Goal: Book appointment/travel/reservation

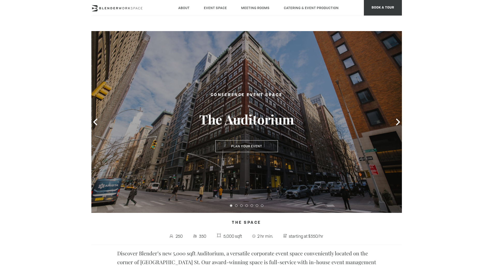
type div "2025-09-03"
click at [396, 123] on icon at bounding box center [397, 121] width 7 height 7
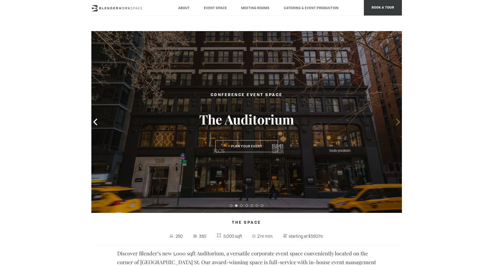
click at [397, 123] on icon at bounding box center [397, 121] width 7 height 7
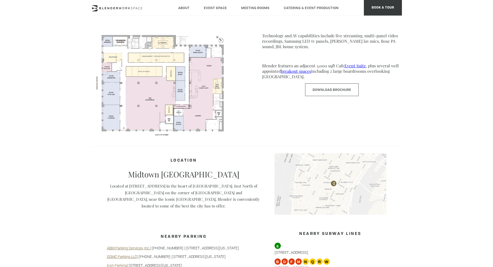
scroll to position [388, 0]
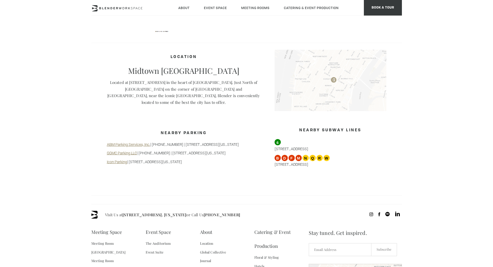
click at [340, 84] on img at bounding box center [330, 81] width 112 height 62
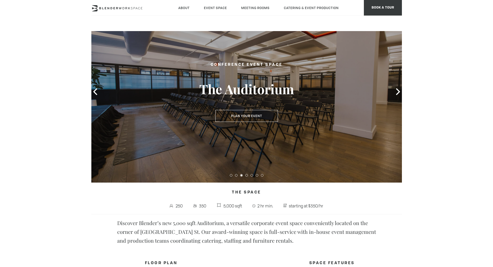
scroll to position [0, 0]
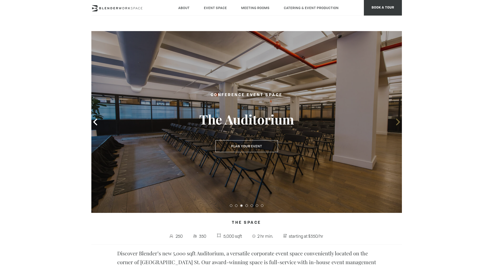
click at [397, 124] on icon at bounding box center [398, 121] width 4 height 7
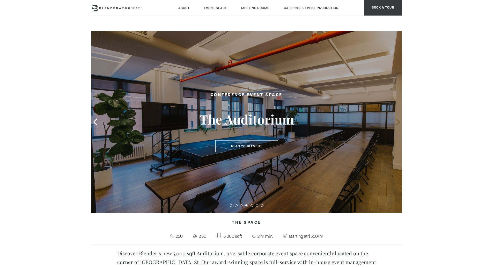
click at [397, 124] on icon at bounding box center [398, 121] width 4 height 7
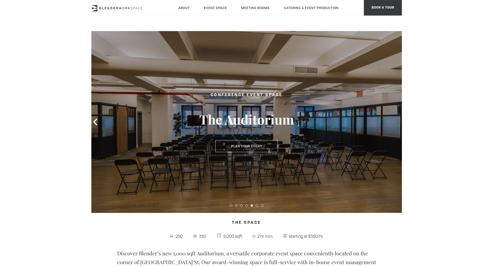
click at [397, 124] on icon at bounding box center [398, 121] width 4 height 7
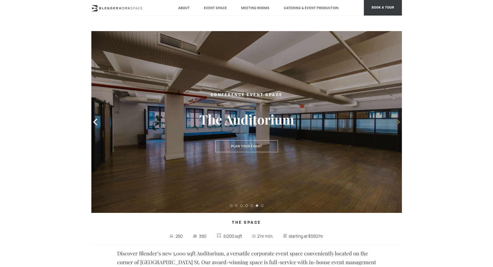
click at [397, 124] on icon at bounding box center [398, 121] width 4 height 7
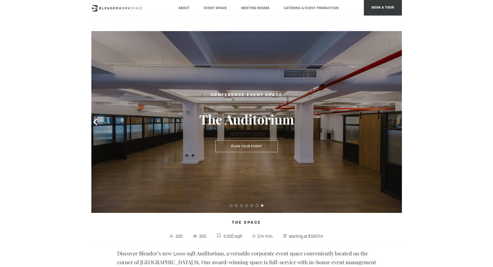
click at [397, 124] on icon at bounding box center [398, 121] width 4 height 7
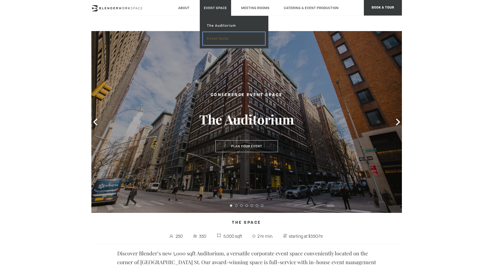
click at [219, 38] on link "Event Suite" at bounding box center [234, 38] width 62 height 13
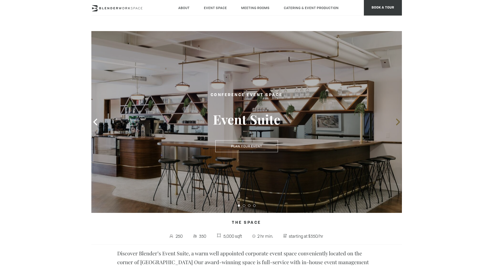
click at [398, 123] on icon at bounding box center [398, 121] width 4 height 7
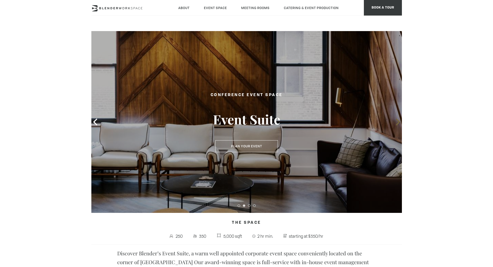
click at [398, 123] on icon at bounding box center [398, 121] width 4 height 7
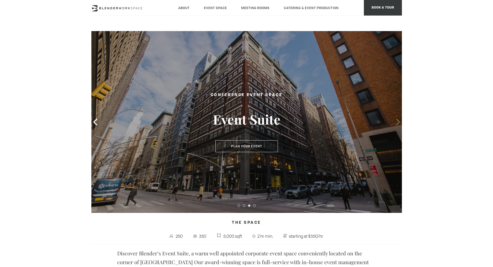
click at [398, 123] on icon at bounding box center [398, 121] width 4 height 7
